Goal: Check status: Check status

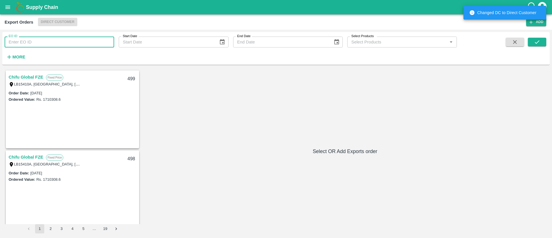
click at [59, 46] on input "EO ID" at bounding box center [60, 42] width 110 height 11
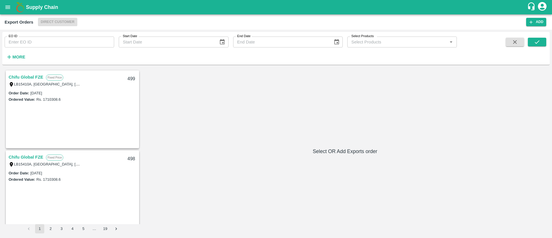
click at [513, 74] on div "Chifu Global FZE Fixed Price LB15410A, [GEOGRAPHIC_DATA] 499 Order Date : [DATE…" at bounding box center [276, 151] width 543 height 164
click at [69, 44] on input "EO ID" at bounding box center [60, 42] width 110 height 11
type input "493"
click at [540, 42] on icon "submit" at bounding box center [537, 42] width 6 height 6
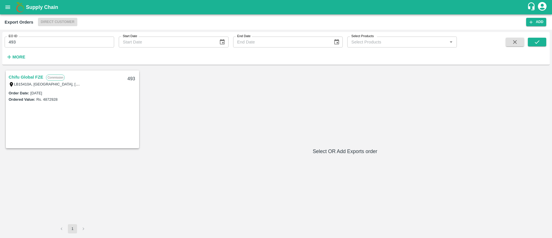
click at [24, 78] on link "Chifu Global FZE" at bounding box center [26, 76] width 34 height 7
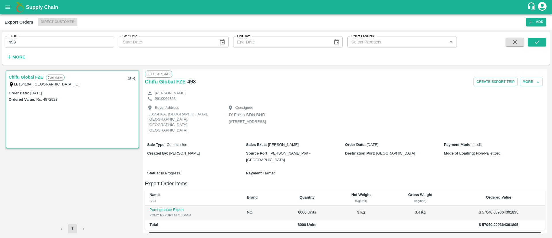
scroll to position [72, 0]
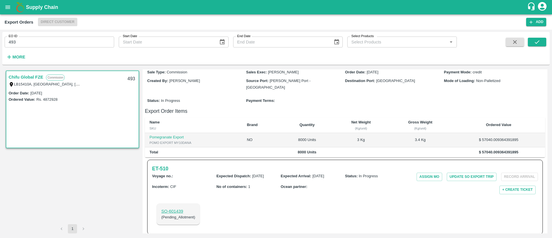
click at [175, 208] on p "SO- 601439" at bounding box center [178, 211] width 34 height 6
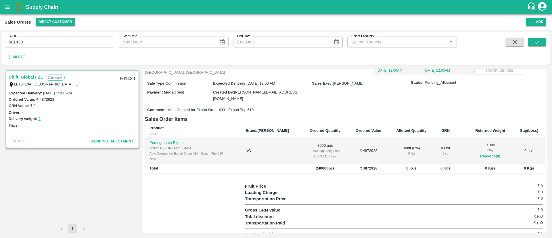
scroll to position [33, 0]
